Goal: Information Seeking & Learning: Learn about a topic

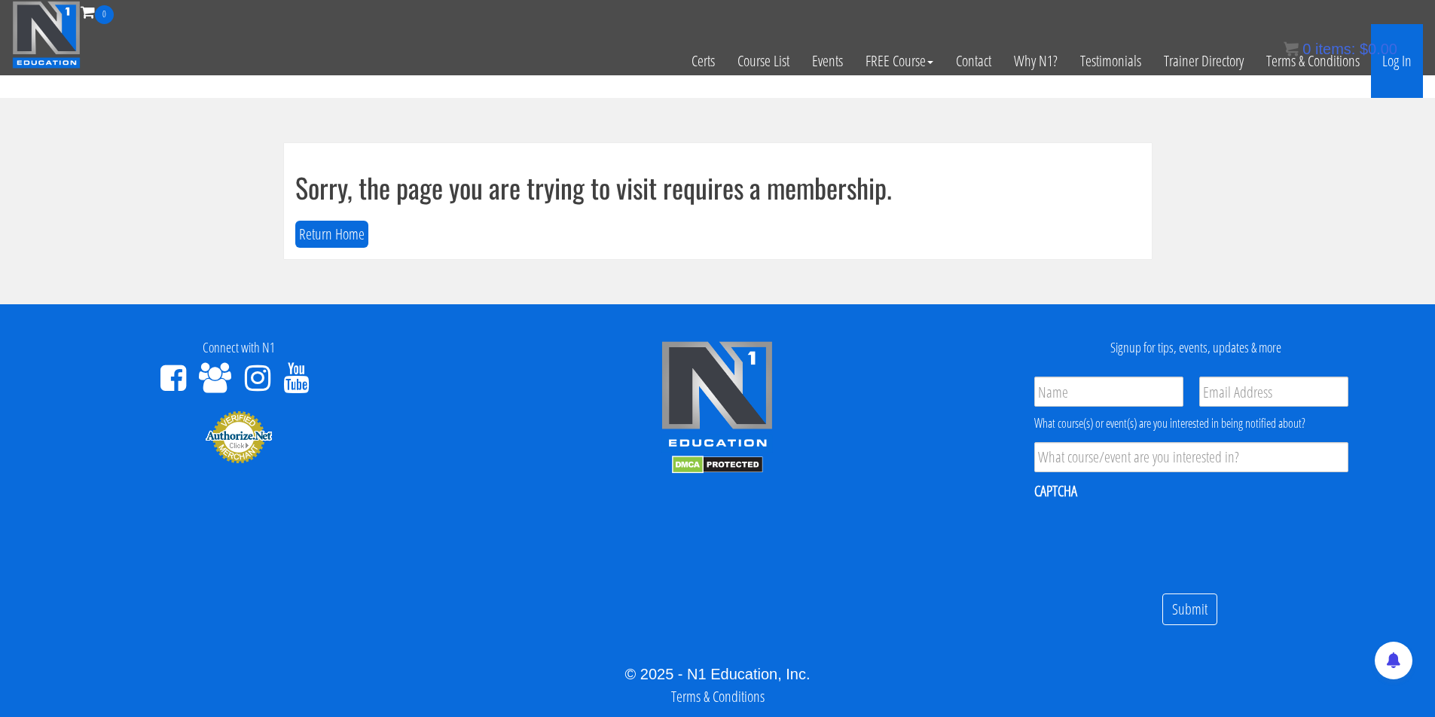
click at [1408, 58] on link "Log In" at bounding box center [1397, 61] width 52 height 74
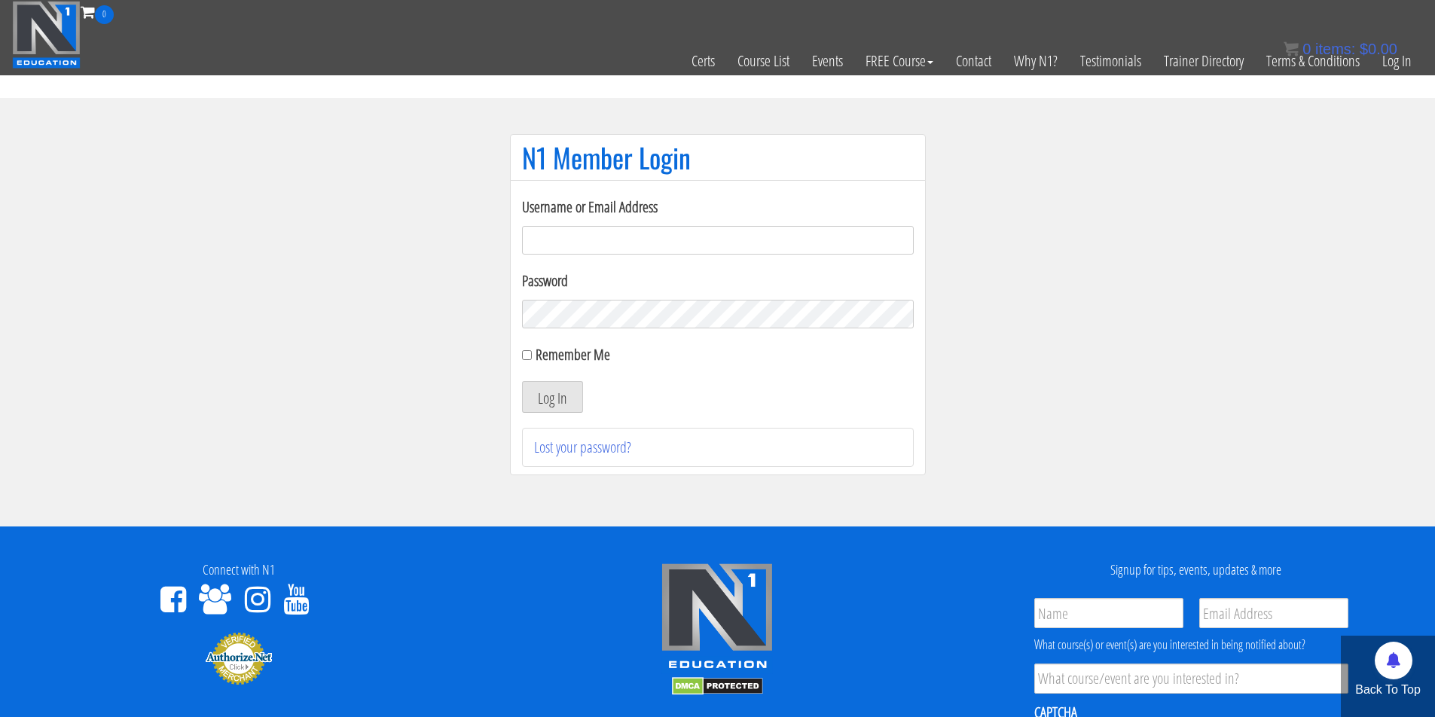
type input "[EMAIL_ADDRESS][DOMAIN_NAME]"
click at [536, 401] on button "Log In" at bounding box center [552, 397] width 61 height 32
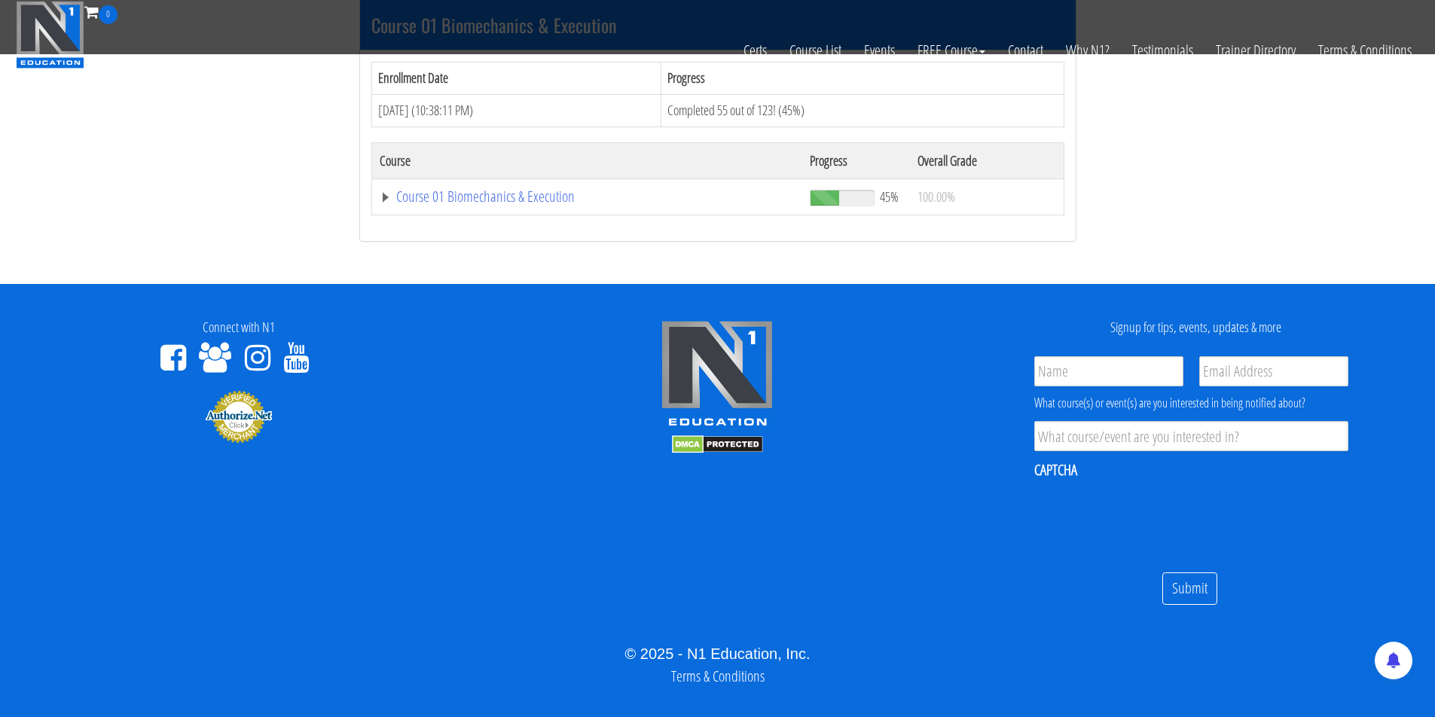
scroll to position [386, 0]
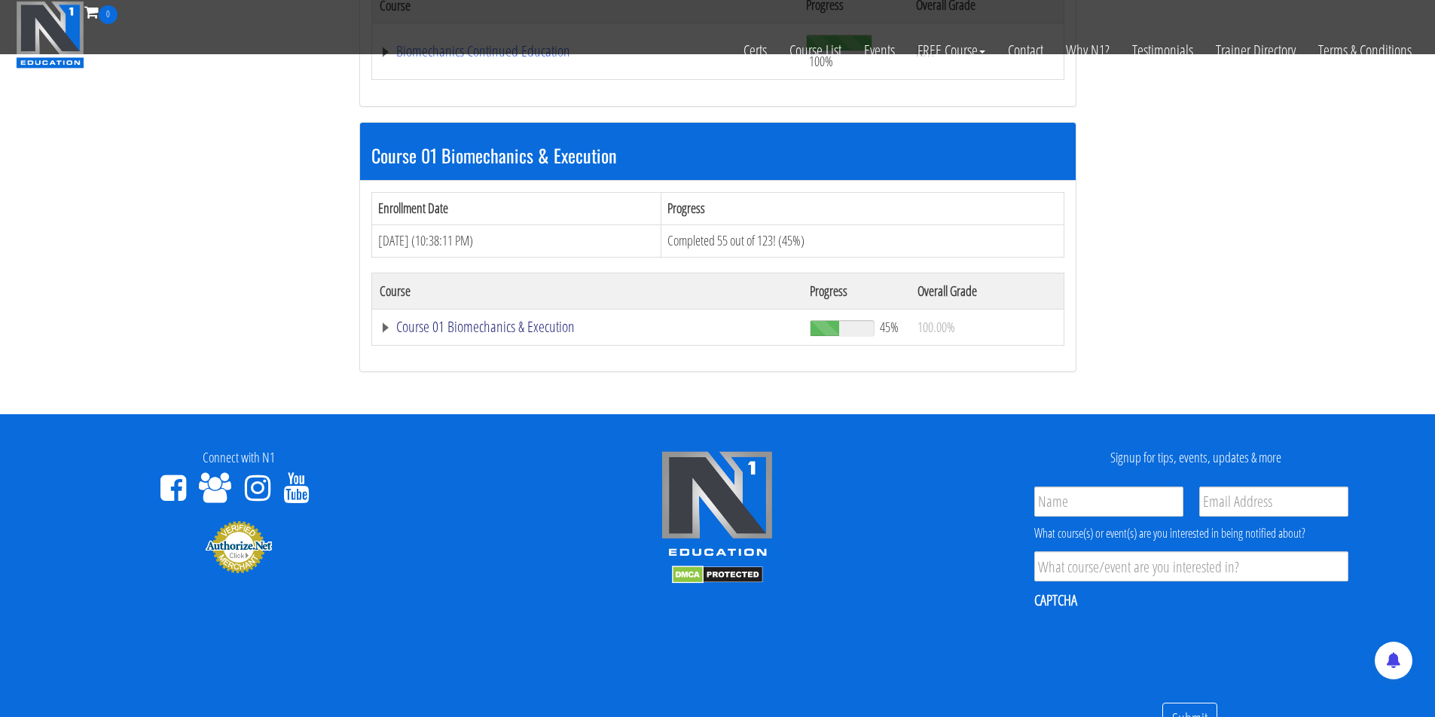
click at [499, 59] on link "Course 01 Biomechanics & Execution" at bounding box center [586, 51] width 412 height 15
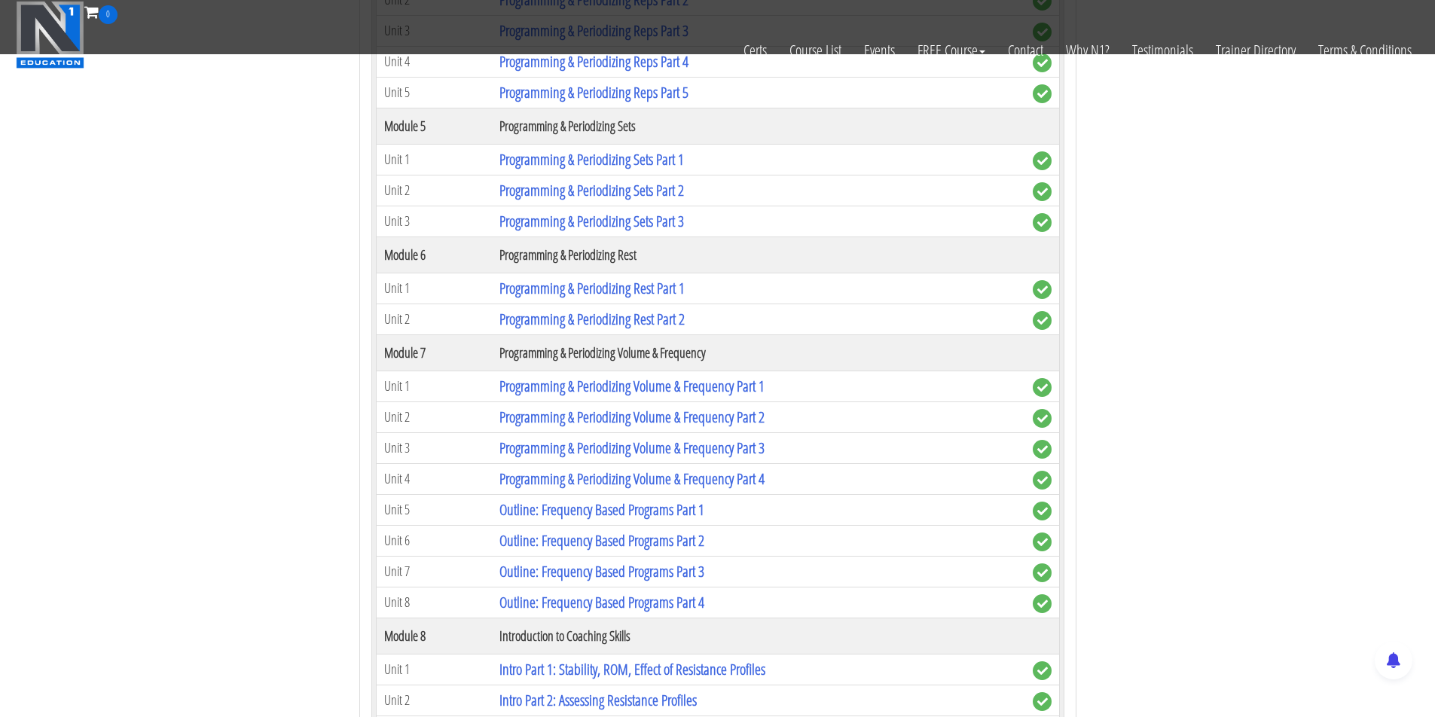
scroll to position [2384, 0]
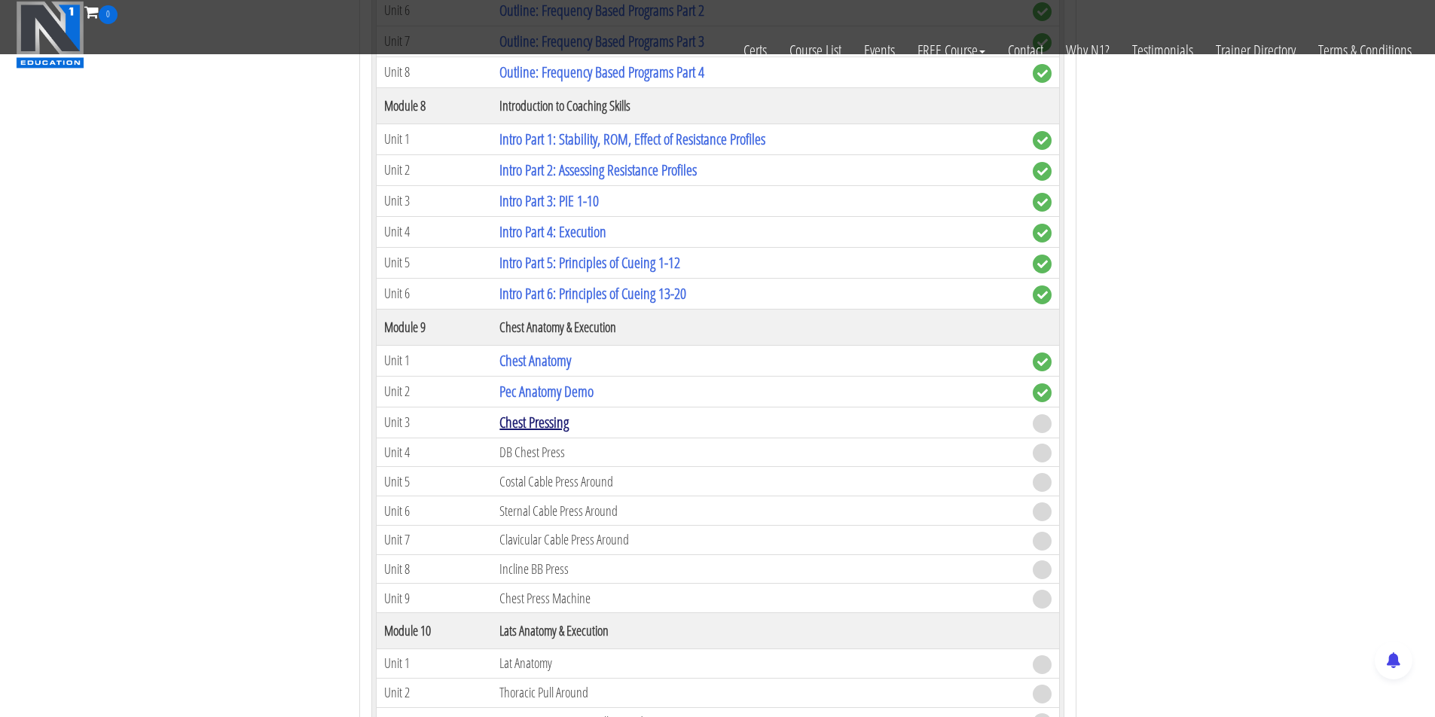
click at [514, 412] on link "Chest Pressing" at bounding box center [533, 422] width 69 height 20
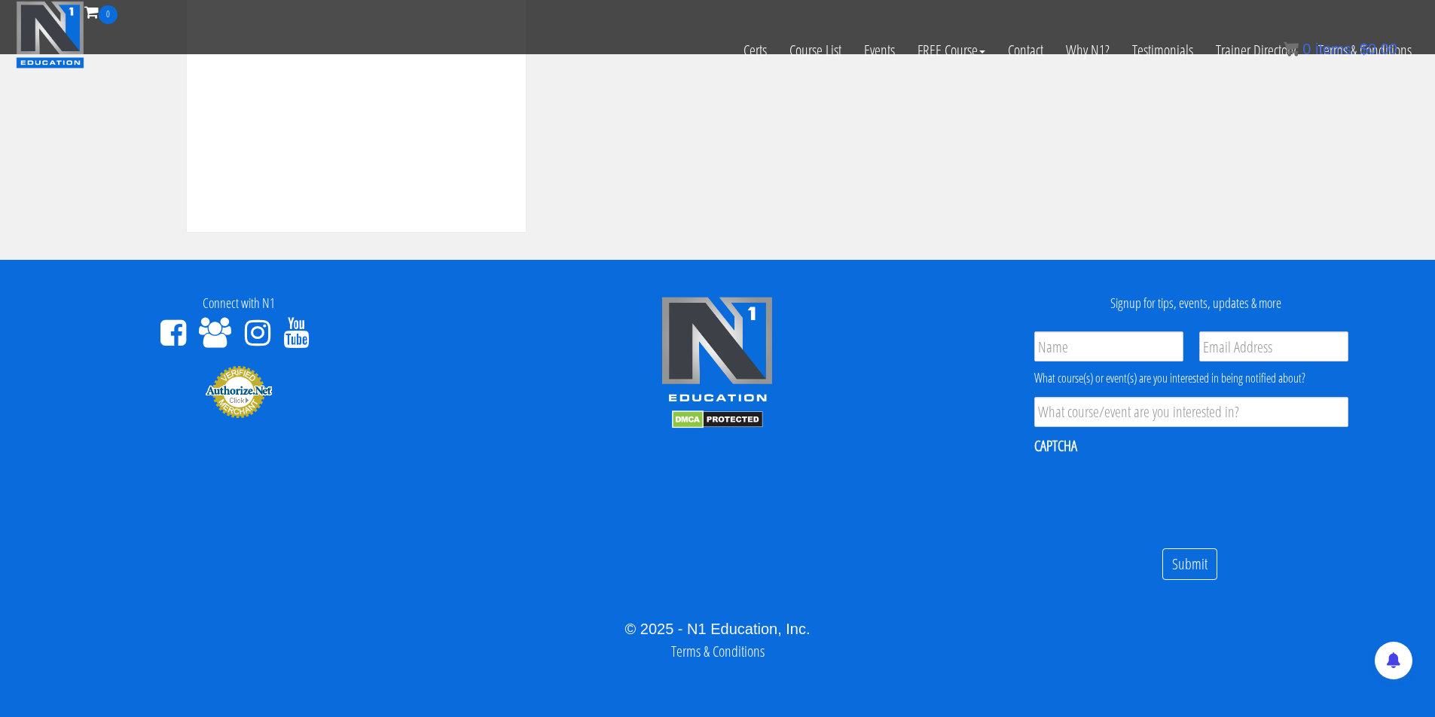
scroll to position [399, 0]
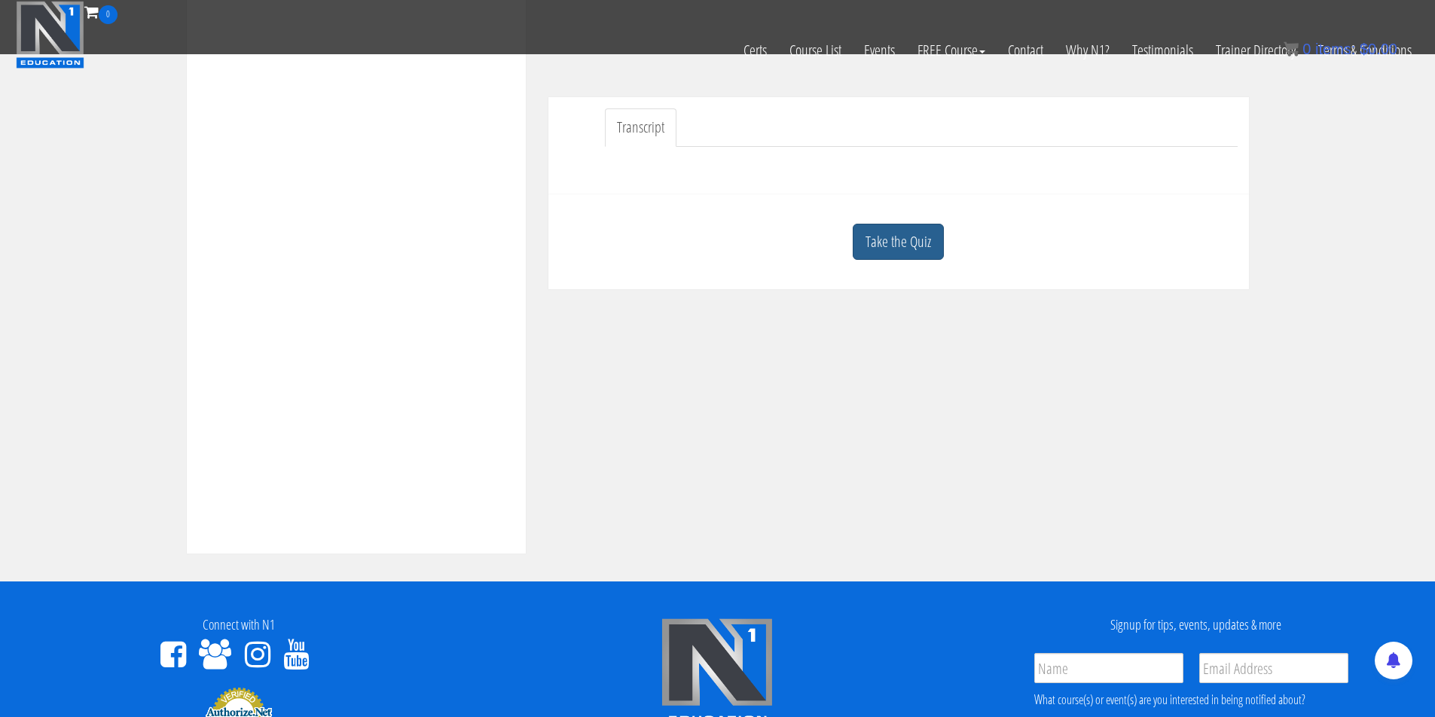
click at [905, 254] on link "Take the Quiz" at bounding box center [898, 242] width 91 height 37
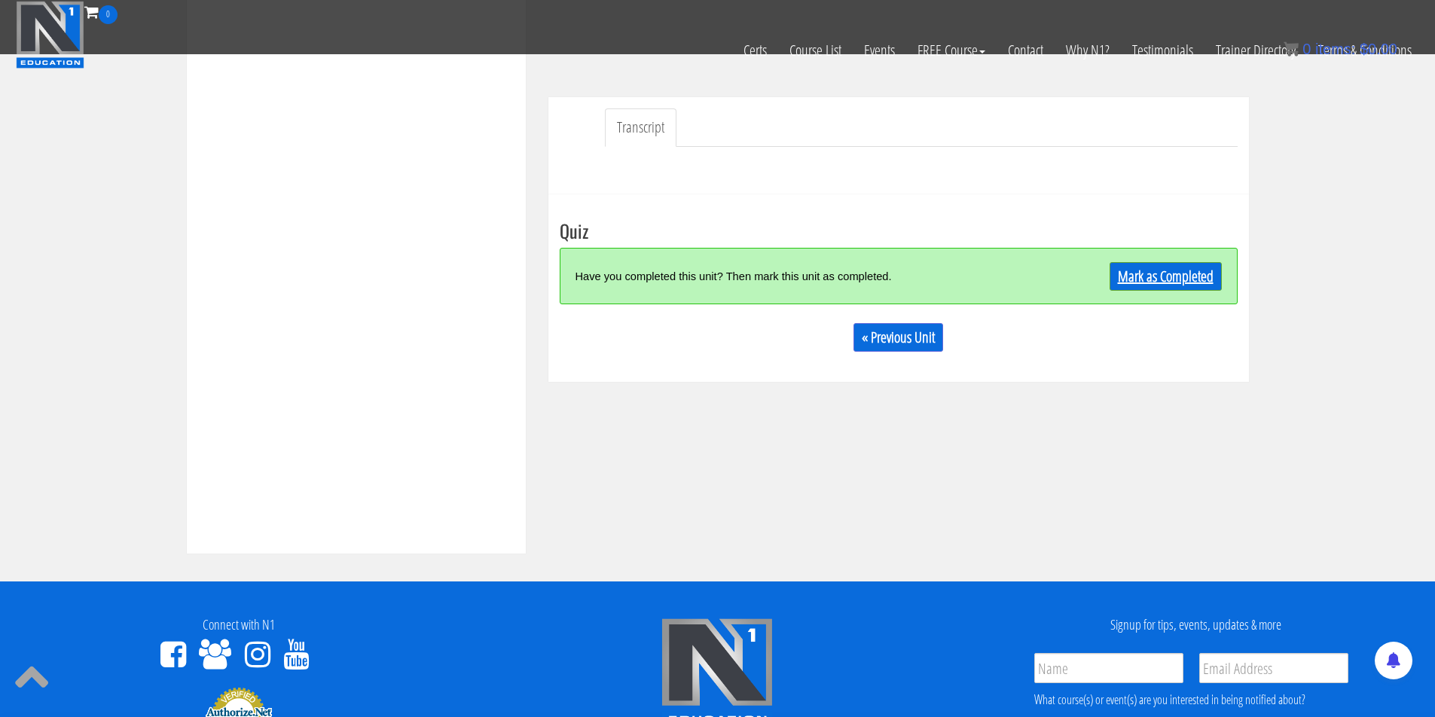
click at [1187, 264] on link "Mark as Completed" at bounding box center [1166, 276] width 112 height 29
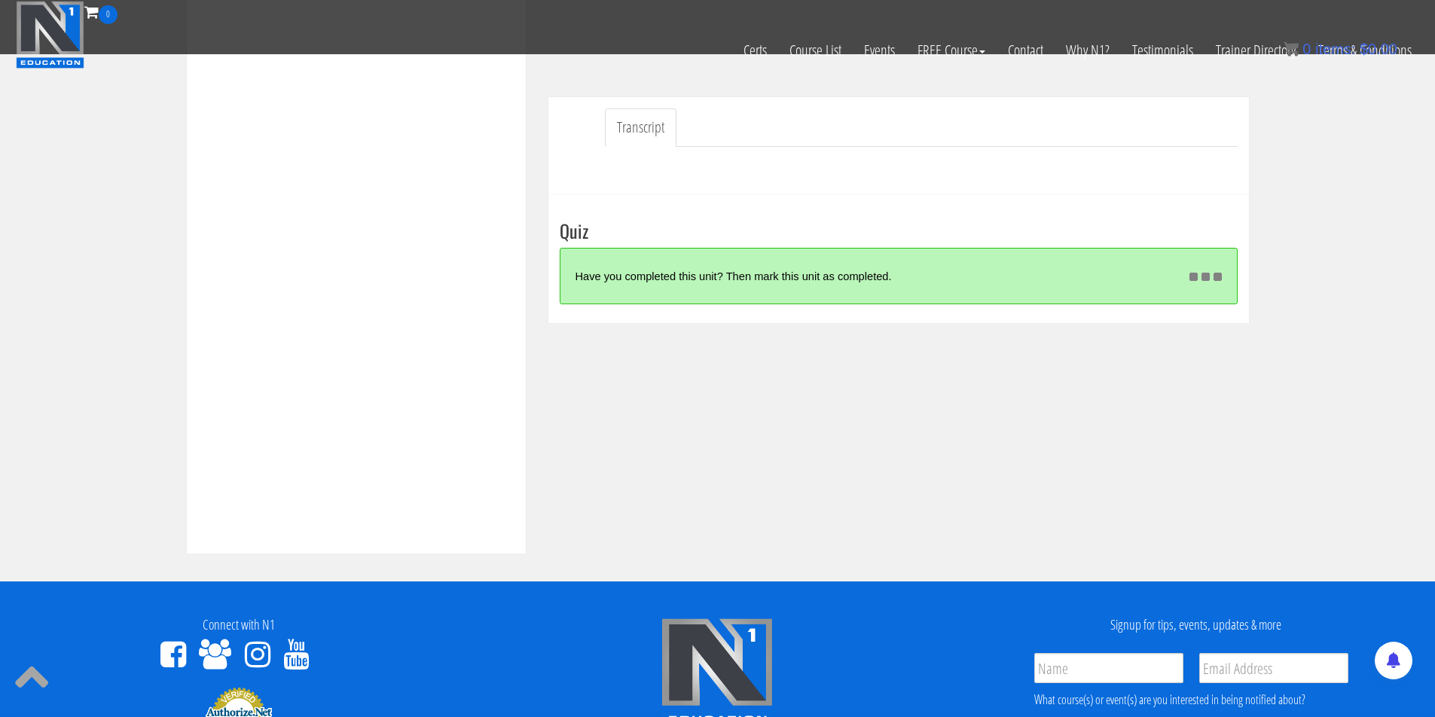
click at [1186, 272] on div "Mark as Completed" at bounding box center [1192, 276] width 60 height 32
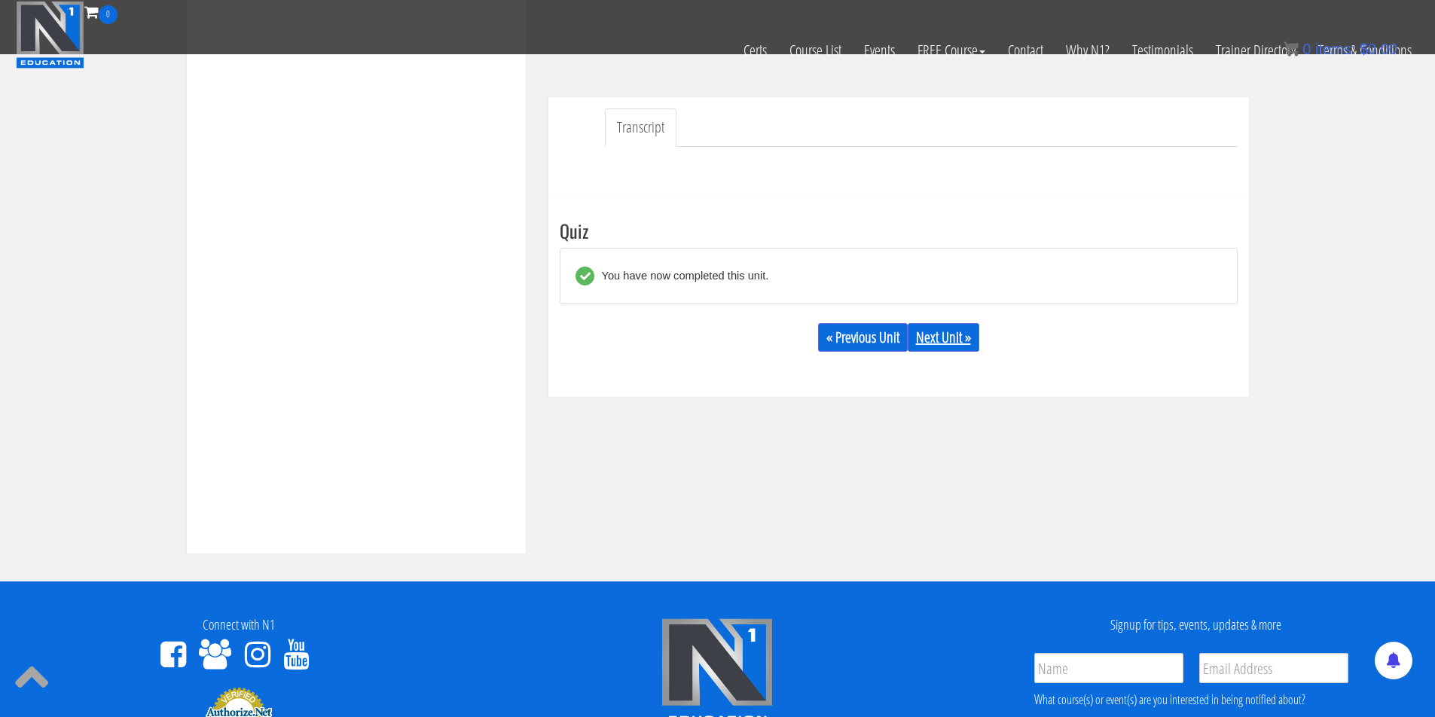
click at [921, 337] on link "Next Unit »" at bounding box center [944, 337] width 72 height 29
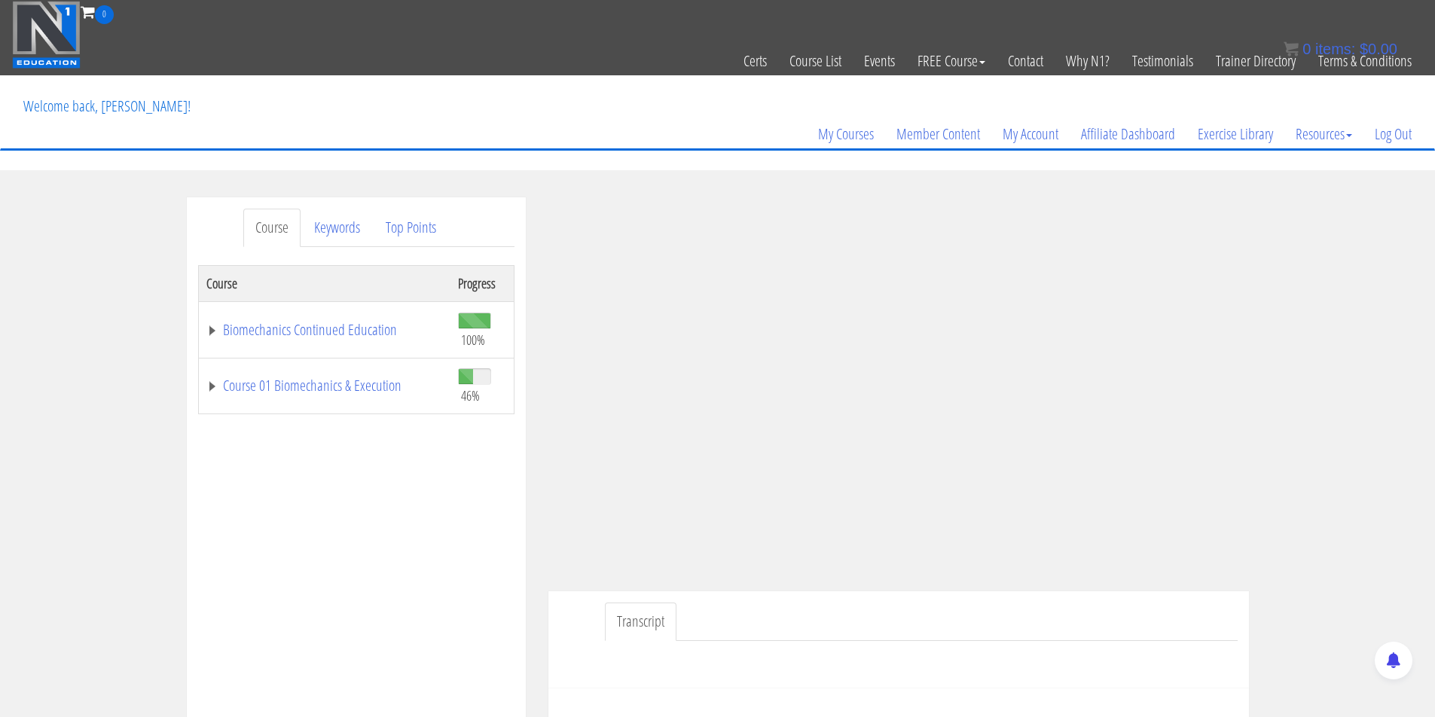
scroll to position [151, 0]
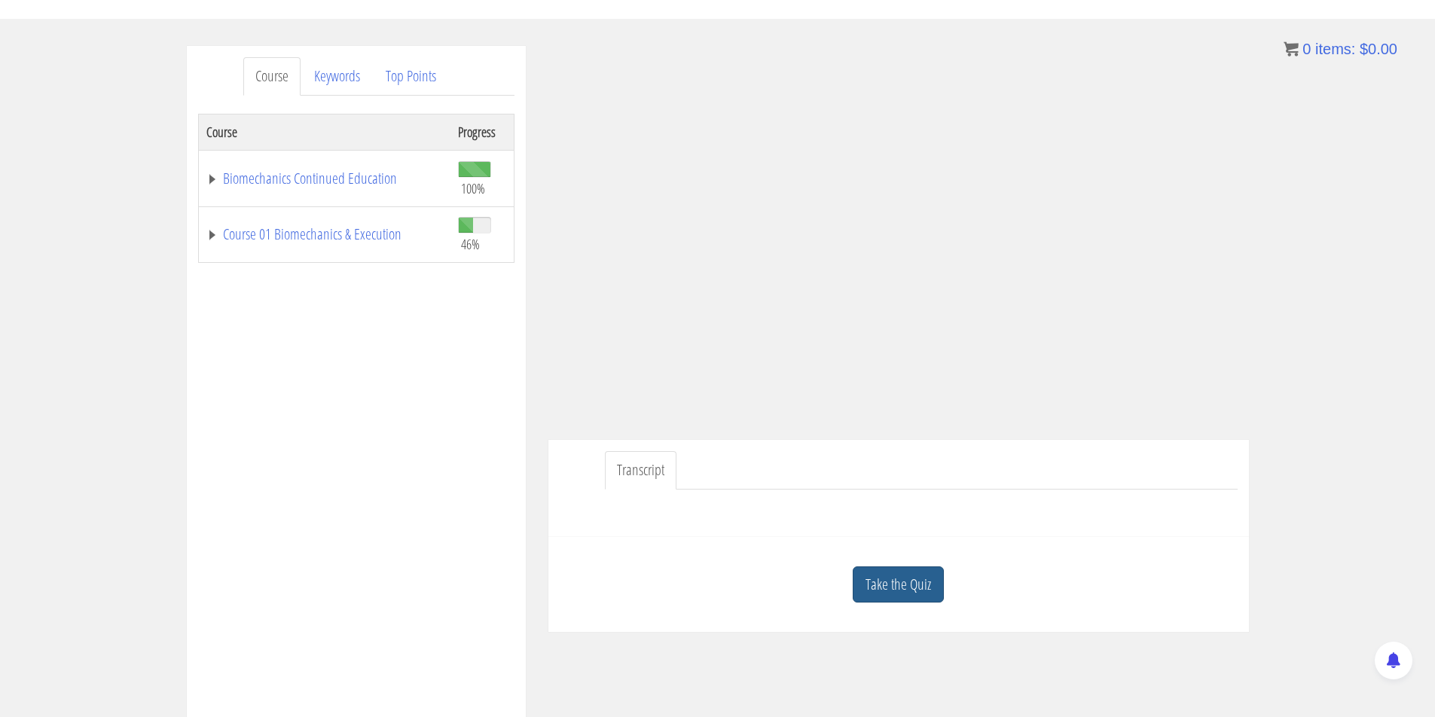
click at [938, 576] on link "Take the Quiz" at bounding box center [898, 584] width 91 height 37
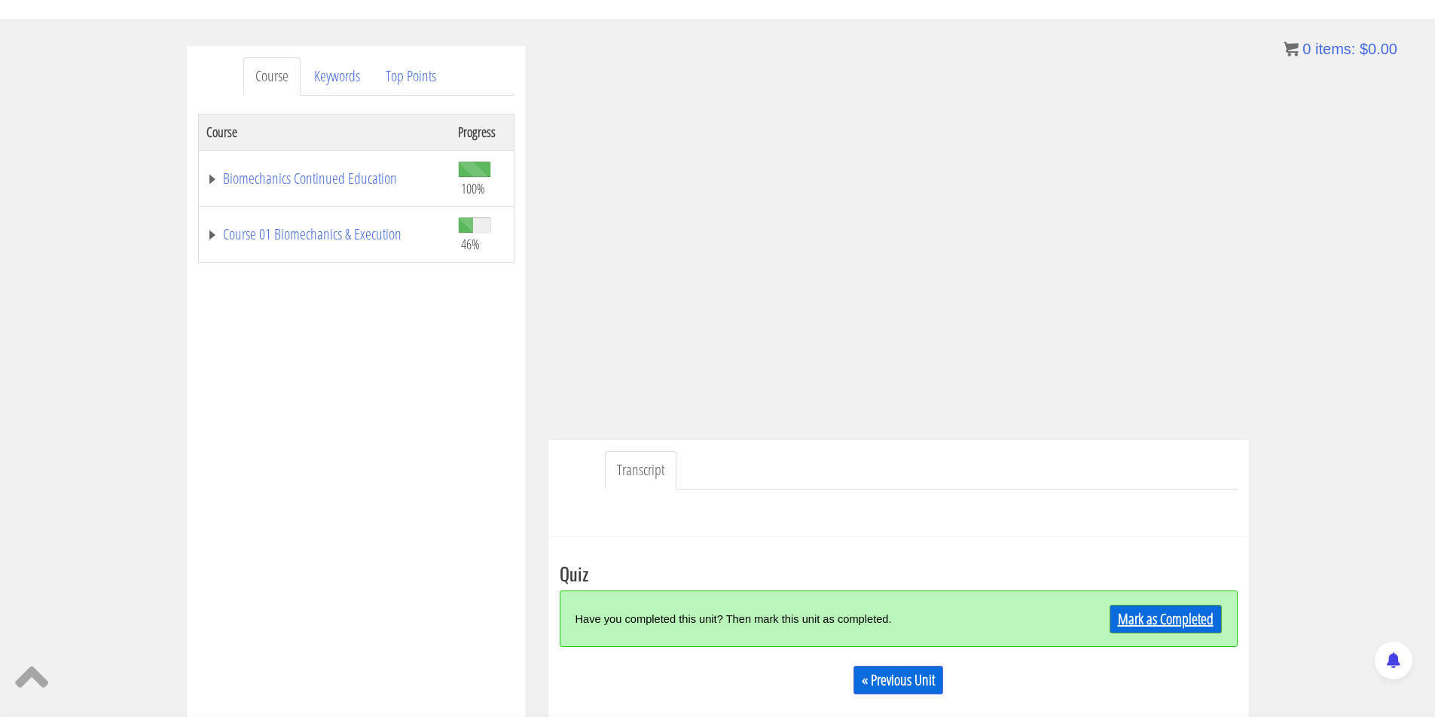
click at [1165, 622] on link "Mark as Completed" at bounding box center [1166, 619] width 112 height 29
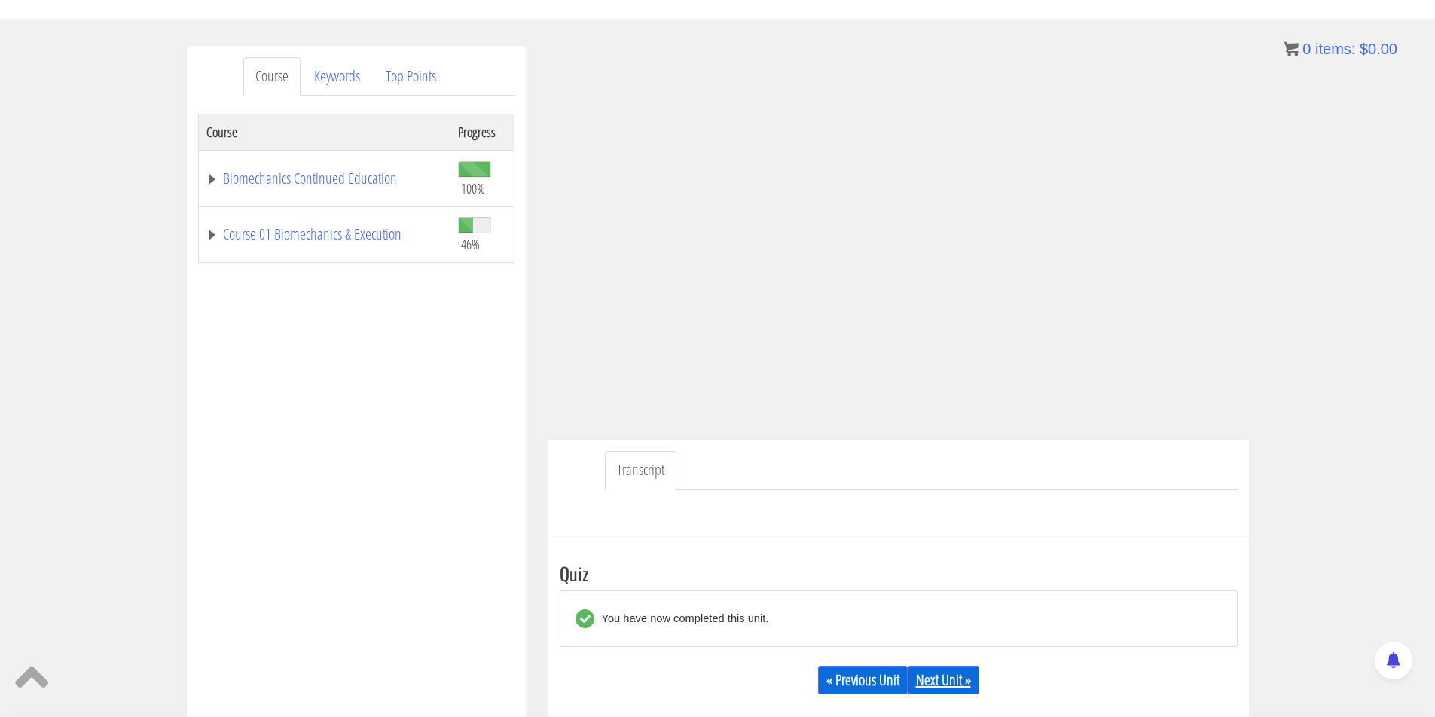
click at [945, 669] on link "Next Unit »" at bounding box center [944, 680] width 72 height 29
click at [959, 545] on div "Take the Quiz Quiz You have now completed this unit. « Previous Unit Next Unit …" at bounding box center [898, 638] width 701 height 203
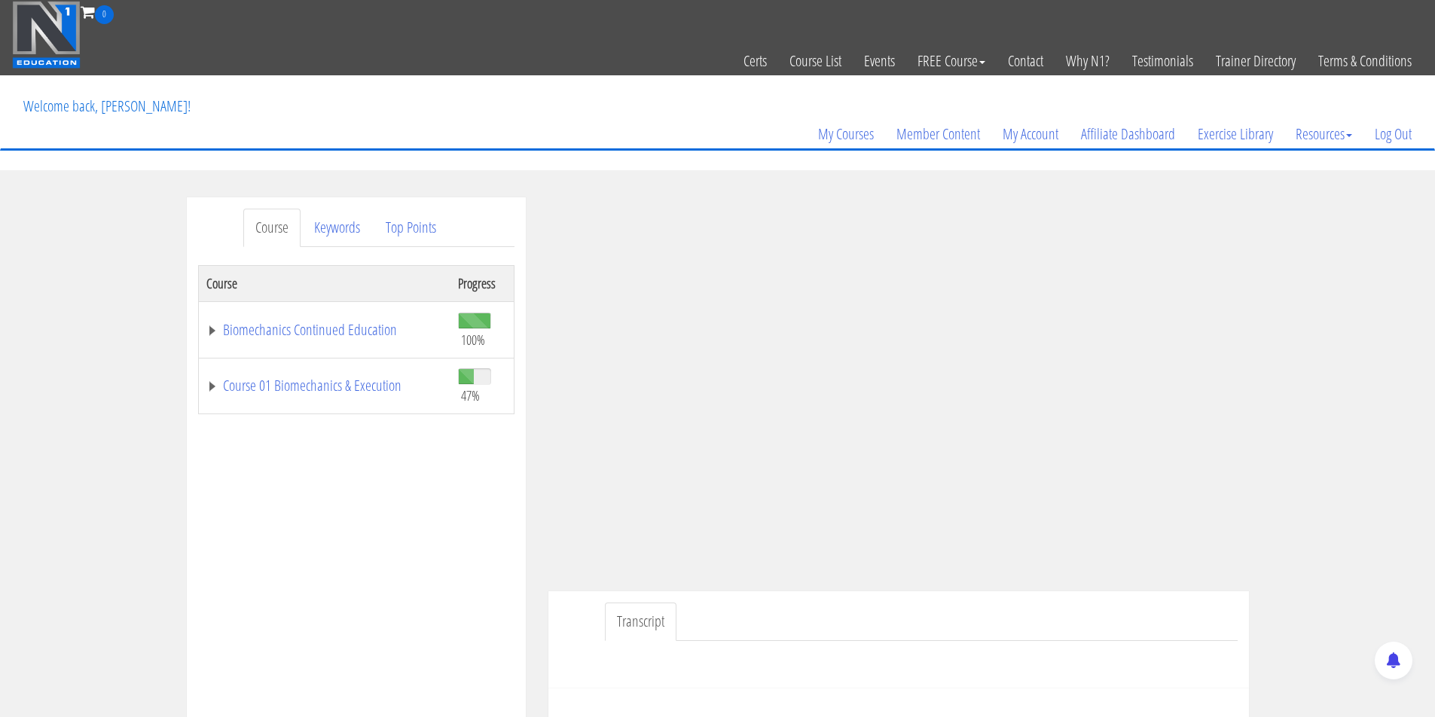
scroll to position [68, 0]
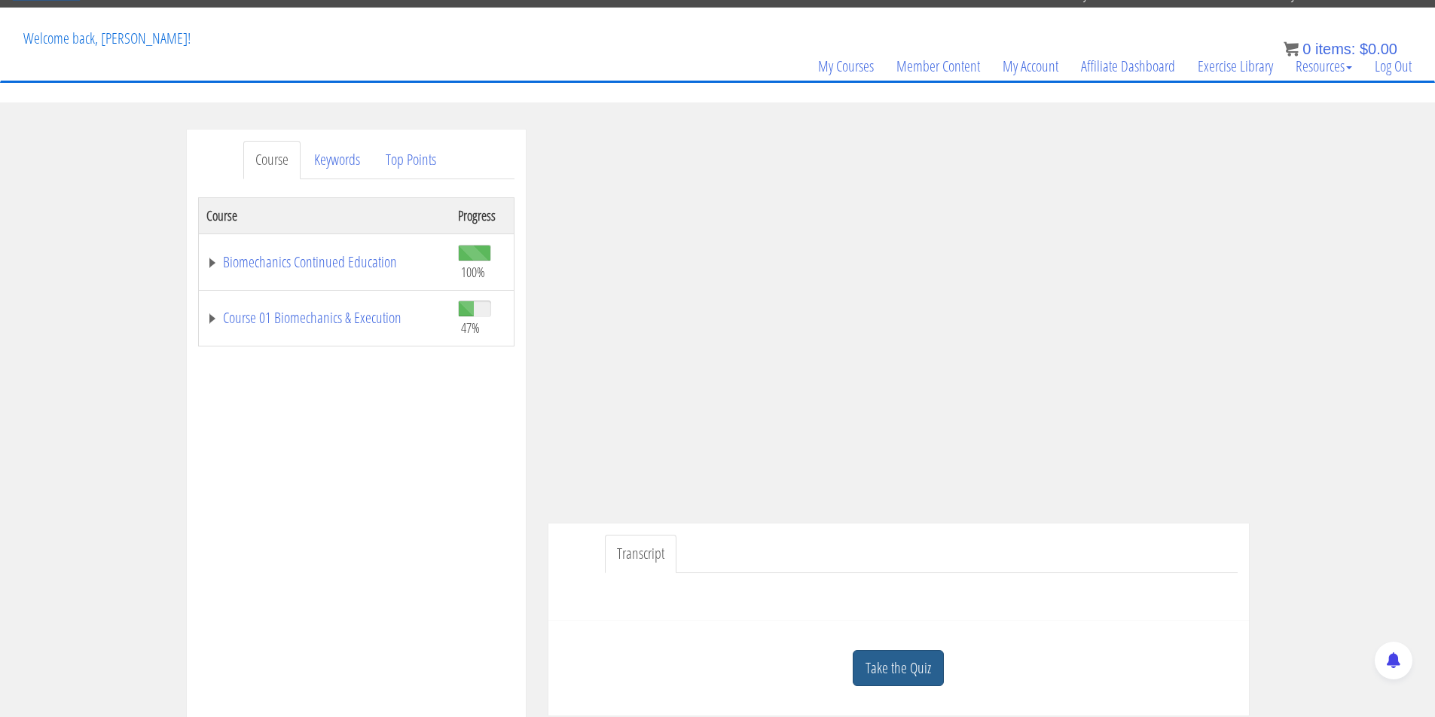
click at [942, 679] on link "Take the Quiz" at bounding box center [898, 668] width 91 height 37
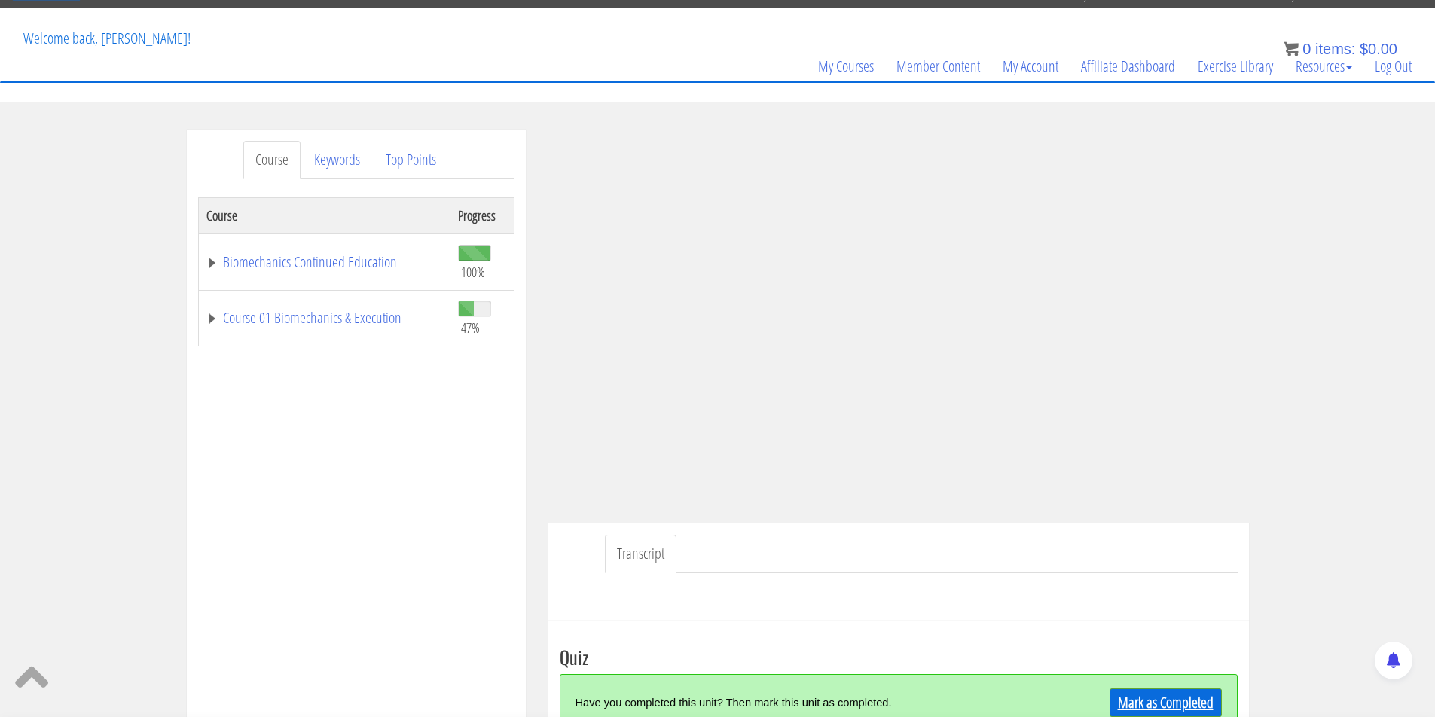
click at [1131, 694] on link "Mark as Completed" at bounding box center [1166, 703] width 112 height 29
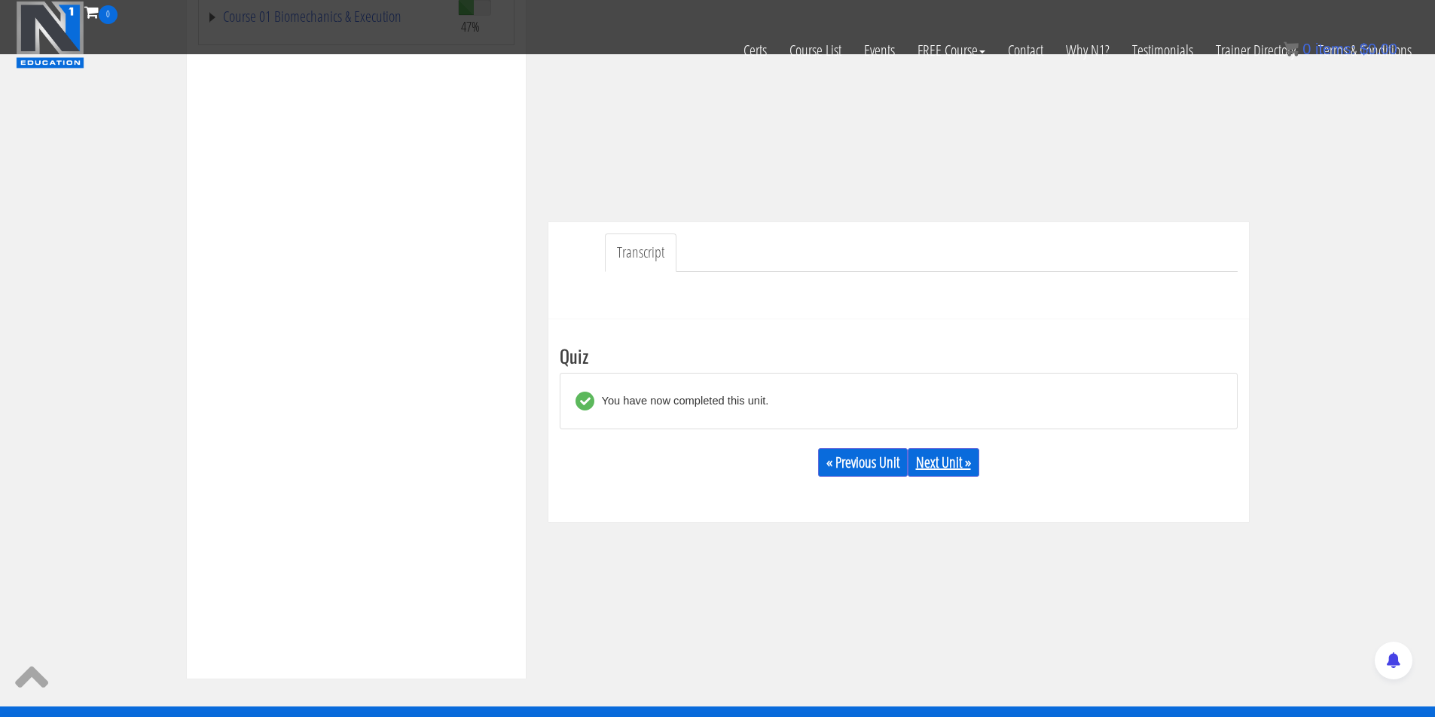
click at [964, 468] on link "Next Unit »" at bounding box center [944, 462] width 72 height 29
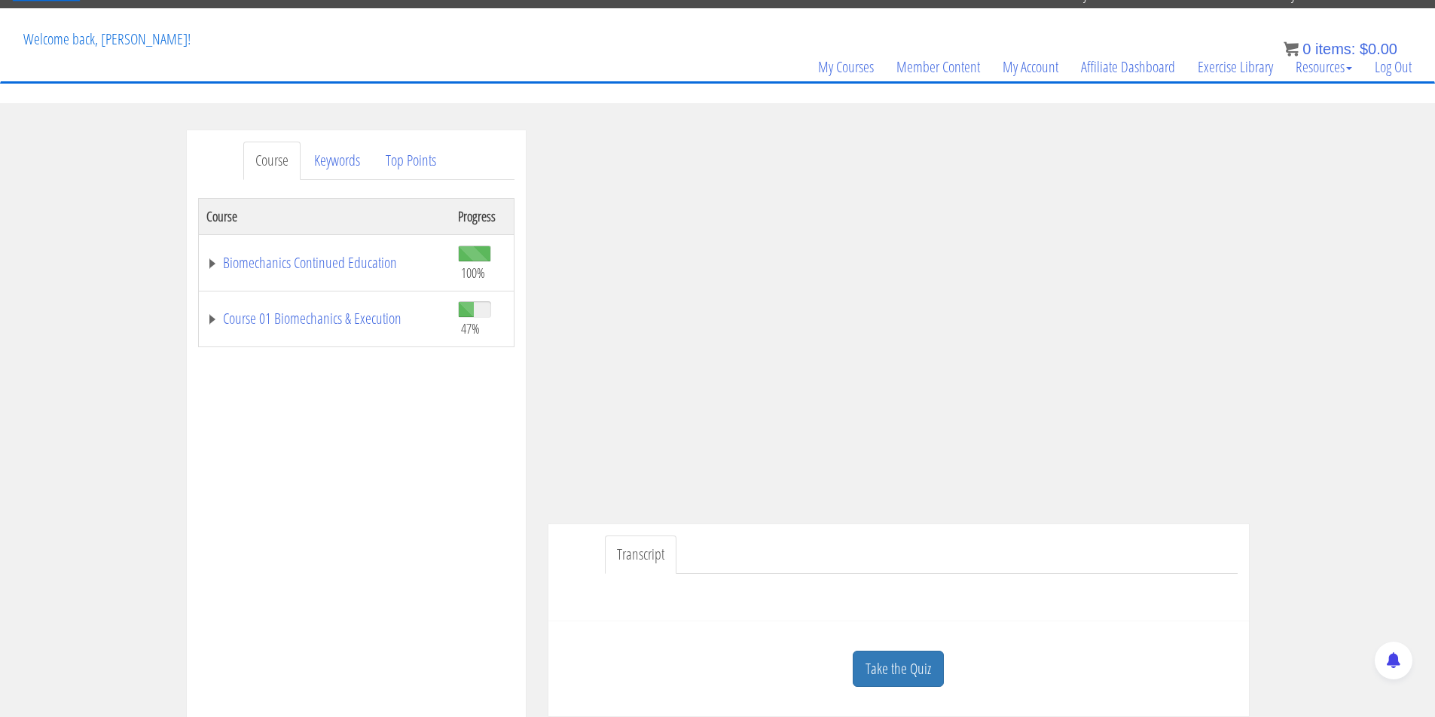
scroll to position [182, 0]
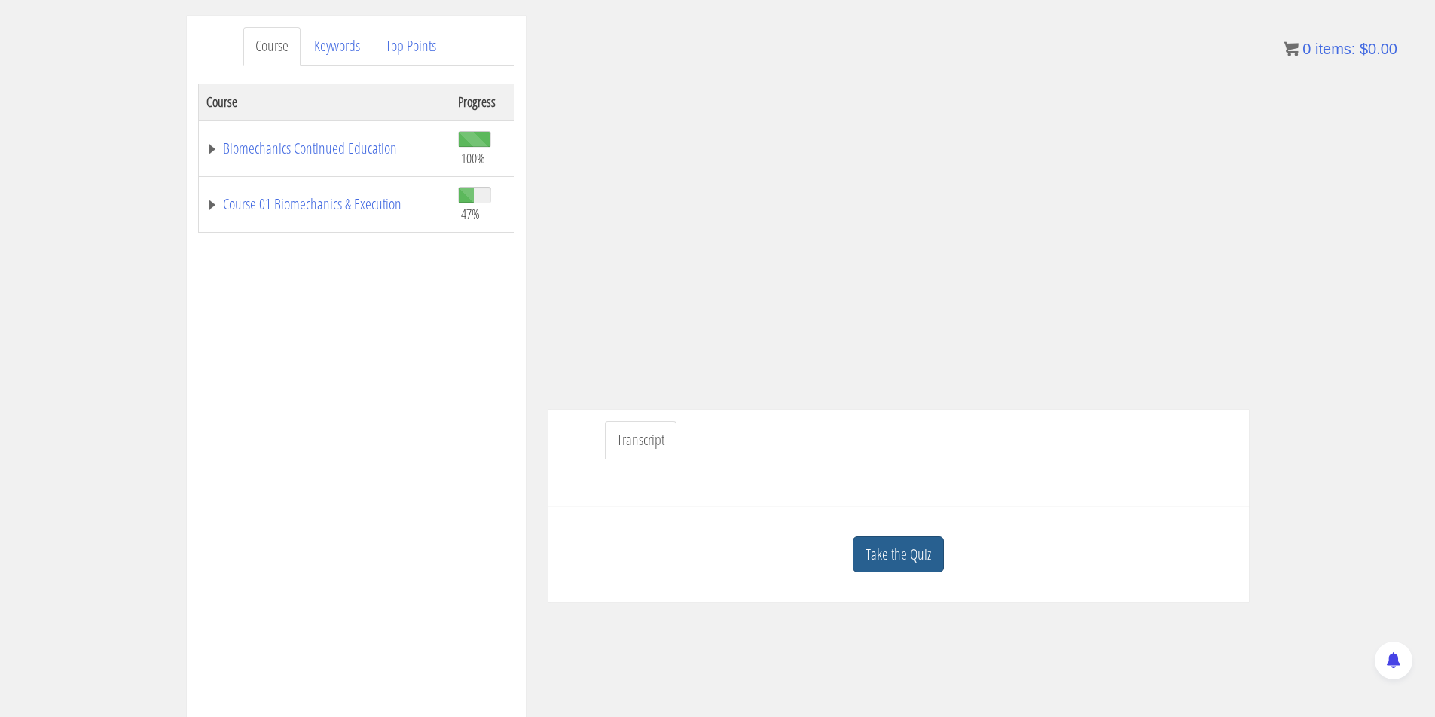
click at [921, 536] on link "Take the Quiz" at bounding box center [898, 554] width 91 height 37
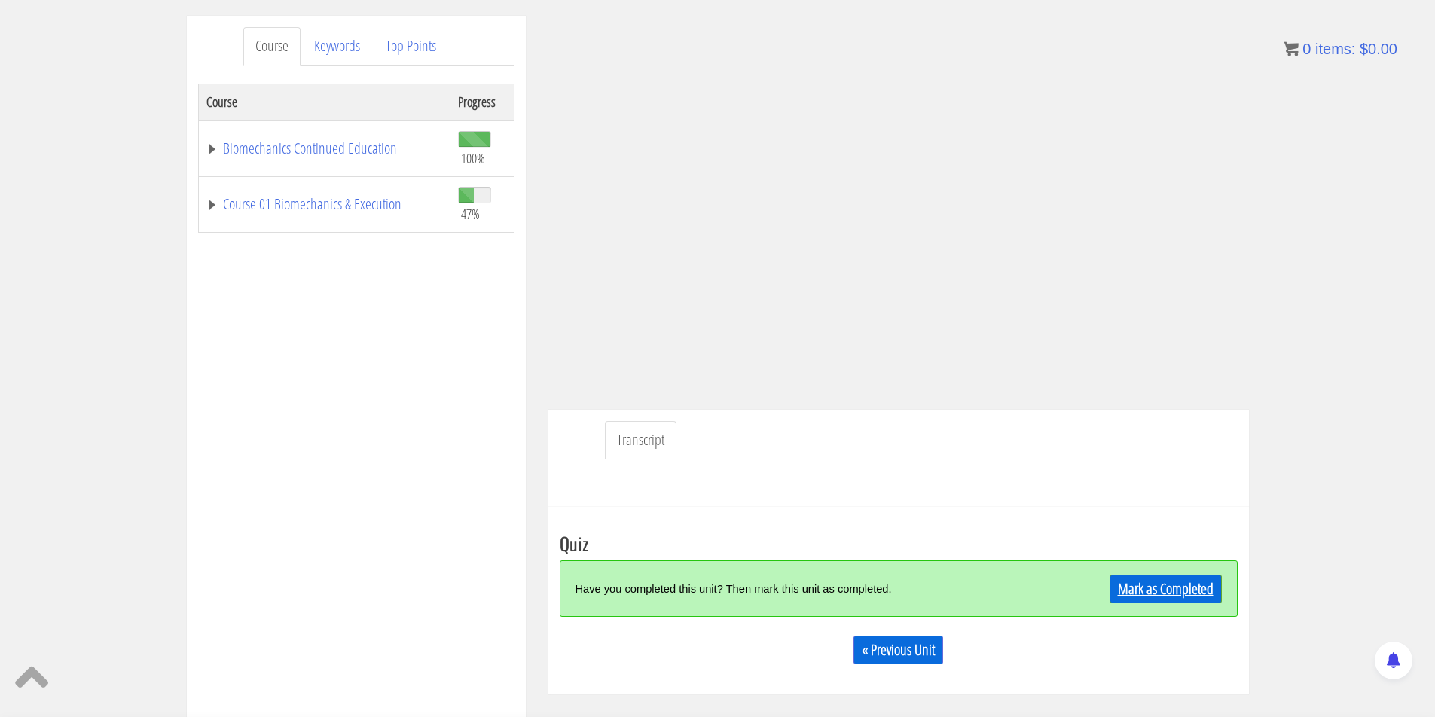
click at [1139, 575] on link "Mark as Completed" at bounding box center [1166, 589] width 112 height 29
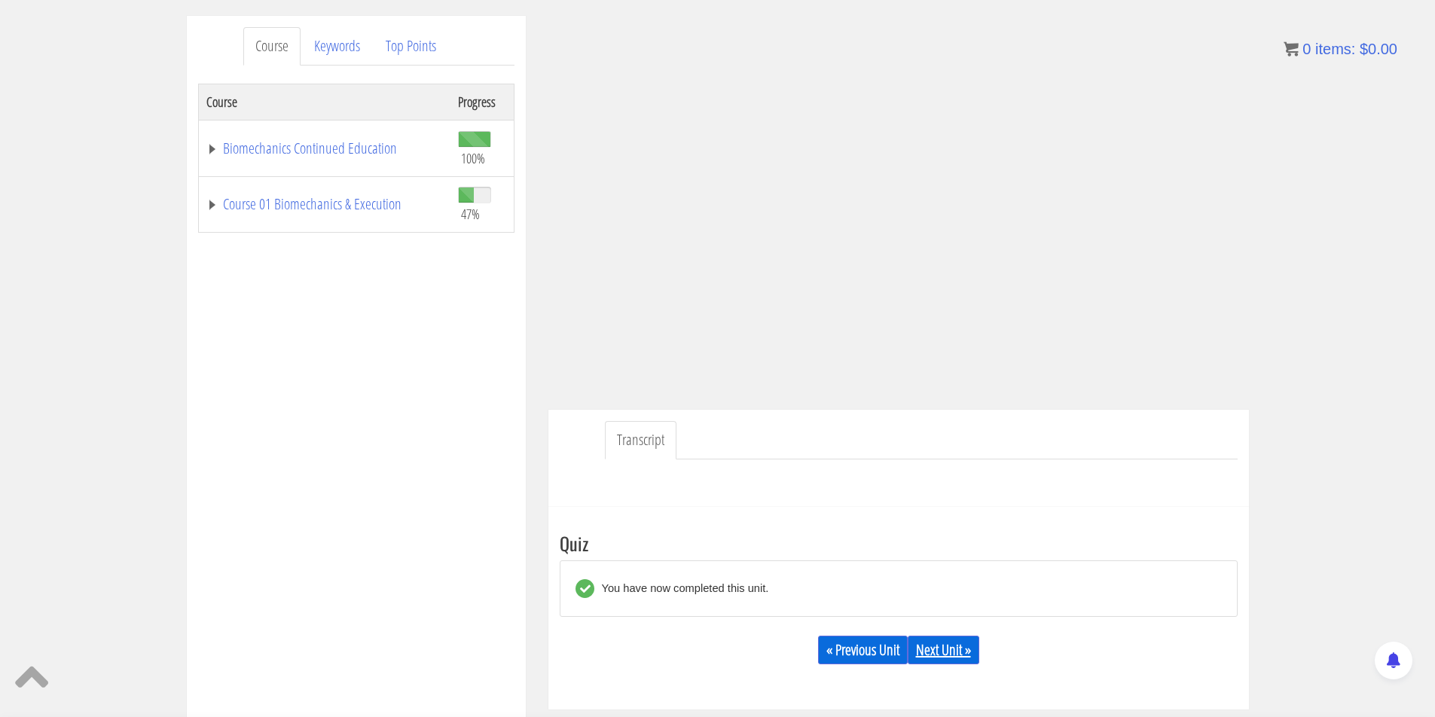
click at [942, 656] on link "Next Unit »" at bounding box center [944, 650] width 72 height 29
click at [942, 655] on link "Next Unit »" at bounding box center [944, 650] width 72 height 29
click at [975, 627] on div "« Previous Unit Next Unit »" at bounding box center [899, 649] width 678 height 51
click at [975, 639] on link "Next Unit »" at bounding box center [944, 650] width 72 height 29
